Goal: Task Accomplishment & Management: Complete application form

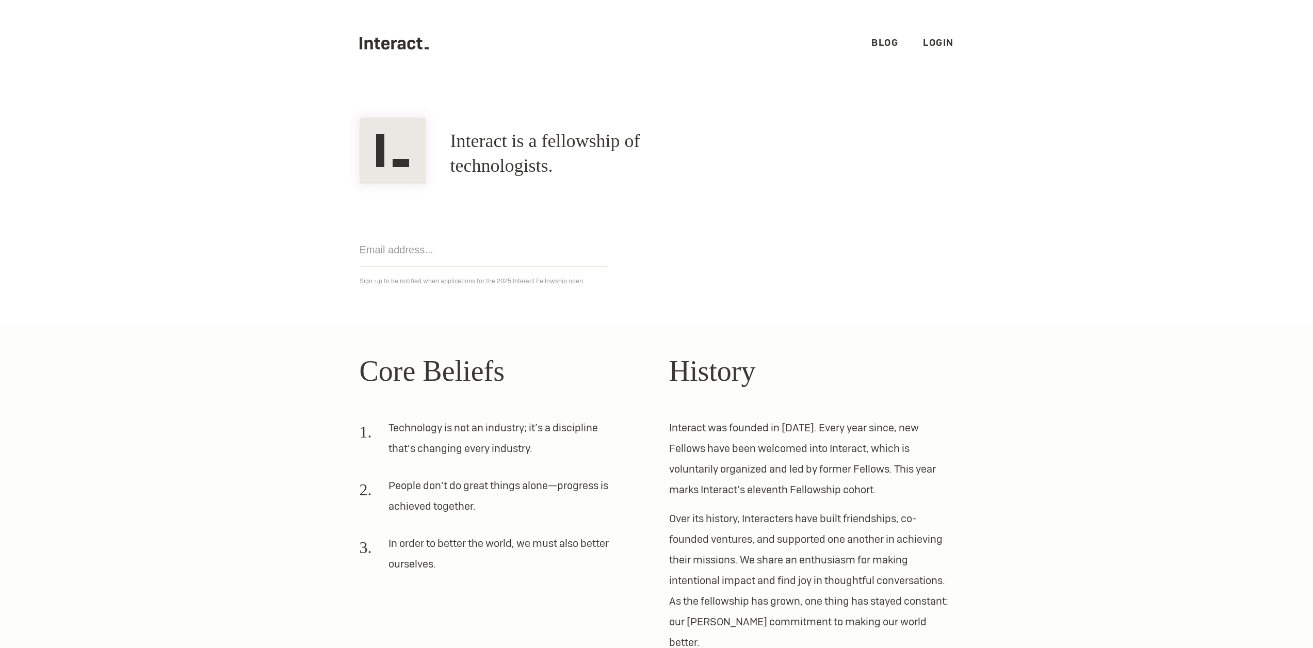
click at [882, 44] on link "Blog" at bounding box center [885, 43] width 27 height 12
click at [709, 374] on h2 "History" at bounding box center [811, 370] width 285 height 43
click at [403, 37] on icon ".cls-1{fill:#33312f;} interact-brand-logotype-black" at bounding box center [395, 43] width 70 height 12
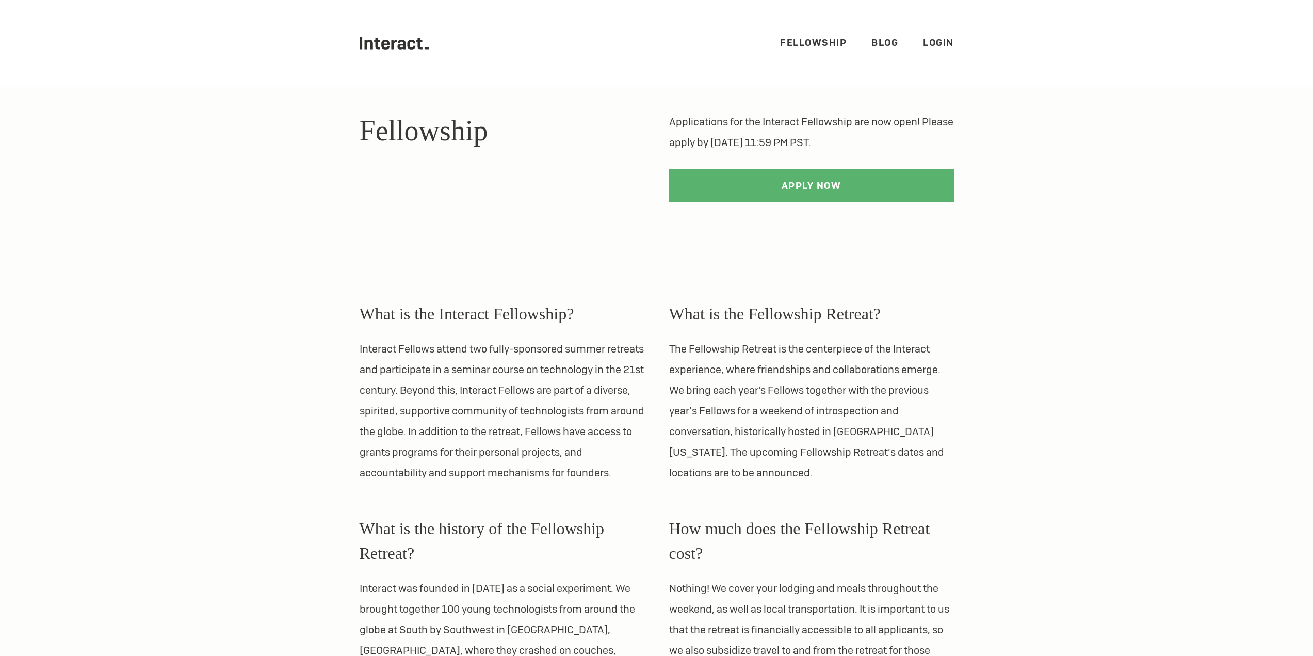
click at [571, 390] on p "Interact Fellows attend two fully-sponsored summer retreats and participate in …" at bounding box center [502, 411] width 285 height 145
click at [789, 179] on link "Apply Now" at bounding box center [811, 185] width 285 height 33
click at [827, 36] on ul ".cls-1{fill:#33312f;} interact-brand-logotype-black Fellowship Blog Login" at bounding box center [657, 43] width 595 height 87
click at [820, 46] on link "Fellowship" at bounding box center [813, 43] width 67 height 12
